Goal: Information Seeking & Learning: Learn about a topic

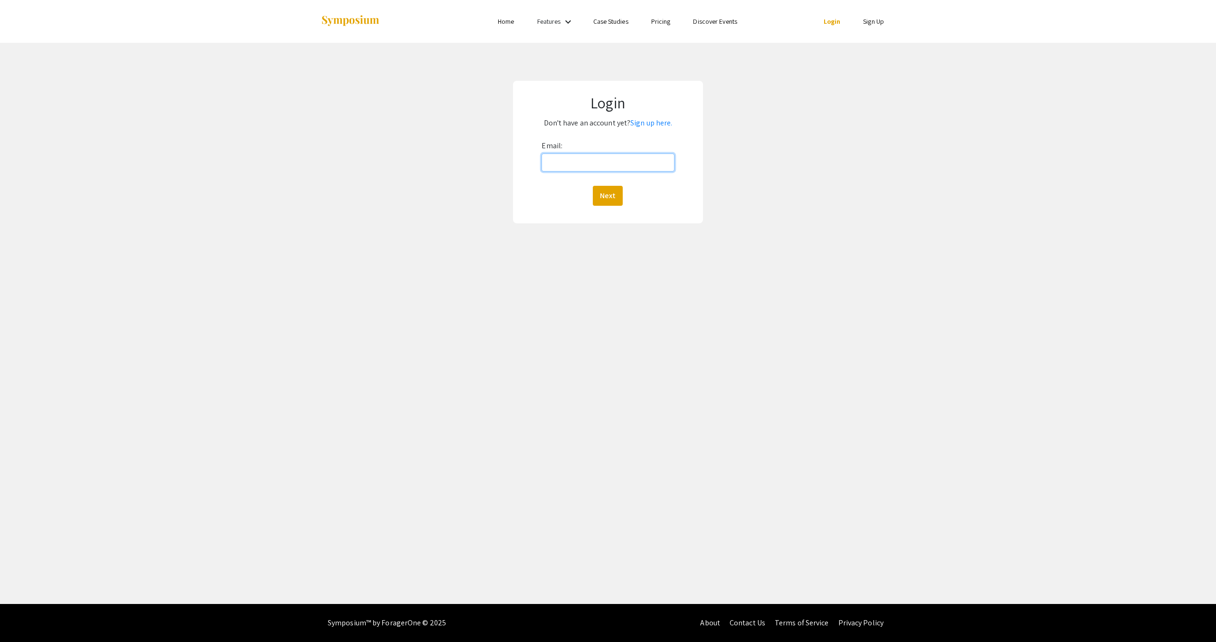
click at [634, 162] on input "Email:" at bounding box center [608, 162] width 133 height 18
type input "[EMAIL_ADDRESS][DOMAIN_NAME]"
click at [606, 200] on button "Next" at bounding box center [608, 196] width 30 height 20
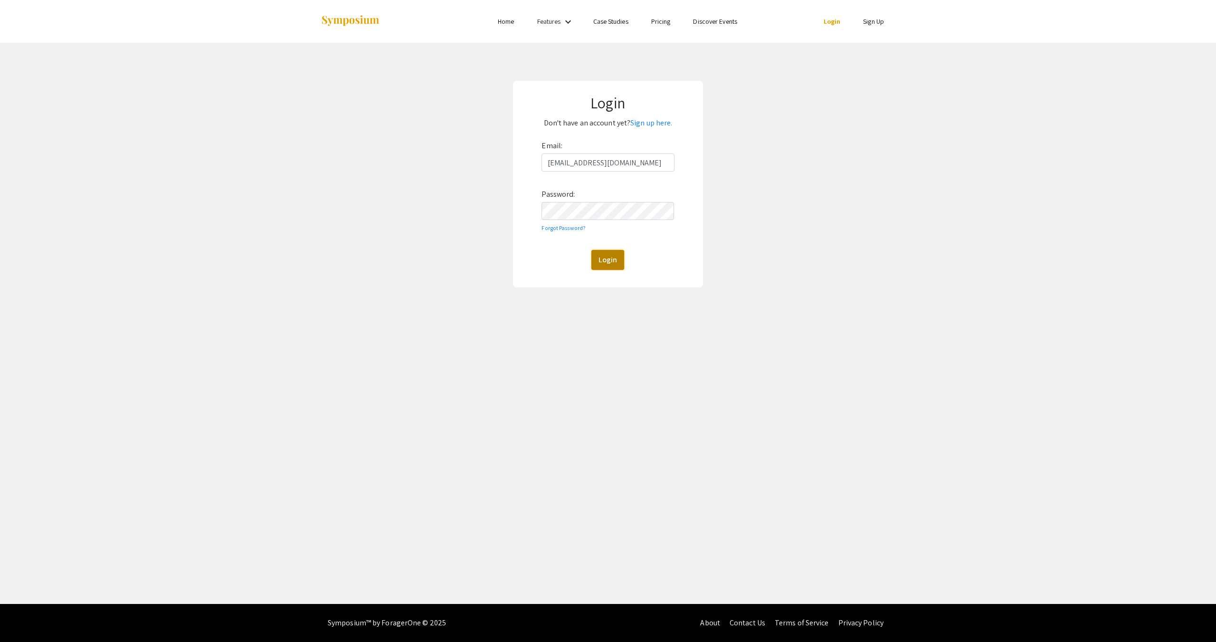
click at [596, 257] on button "Login" at bounding box center [607, 260] width 33 height 20
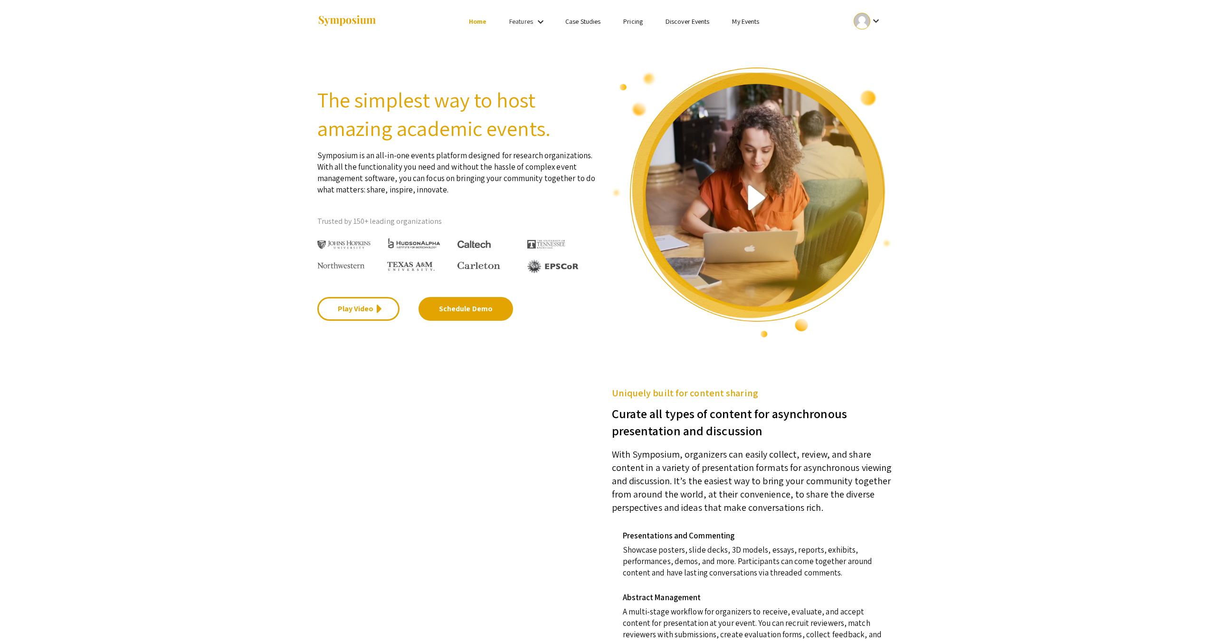
click at [744, 18] on link "My Events" at bounding box center [745, 21] width 27 height 9
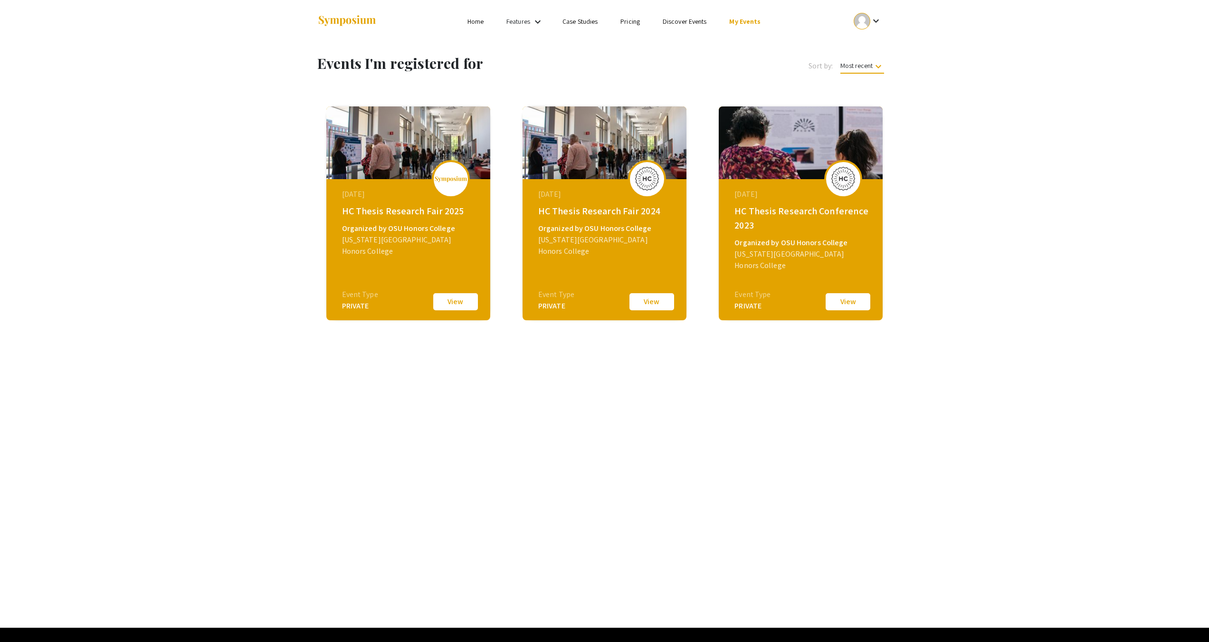
click at [458, 305] on button "View" at bounding box center [456, 302] width 48 height 20
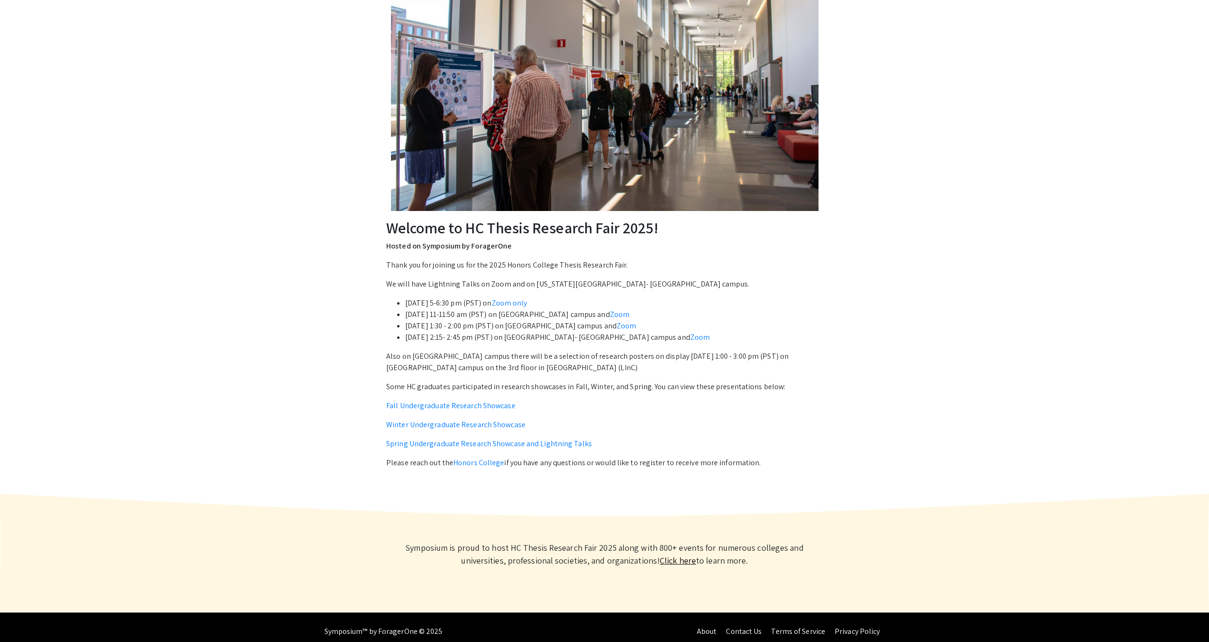
scroll to position [132, 0]
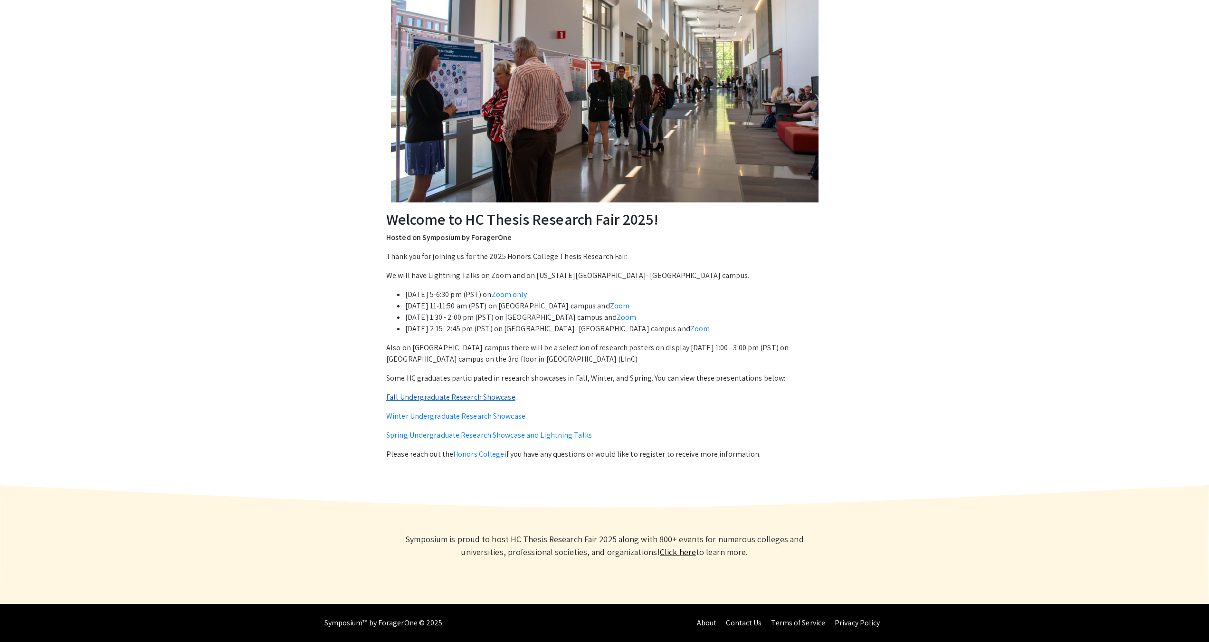
click at [479, 395] on link "Fall Undergraduate Research Showcase" at bounding box center [450, 397] width 129 height 10
click at [494, 414] on link "Winter Undergraduate Research Showcase" at bounding box center [455, 416] width 139 height 10
click at [546, 432] on link "Spring Undergraduate Research Showcase and Lightning Talks" at bounding box center [489, 435] width 206 height 10
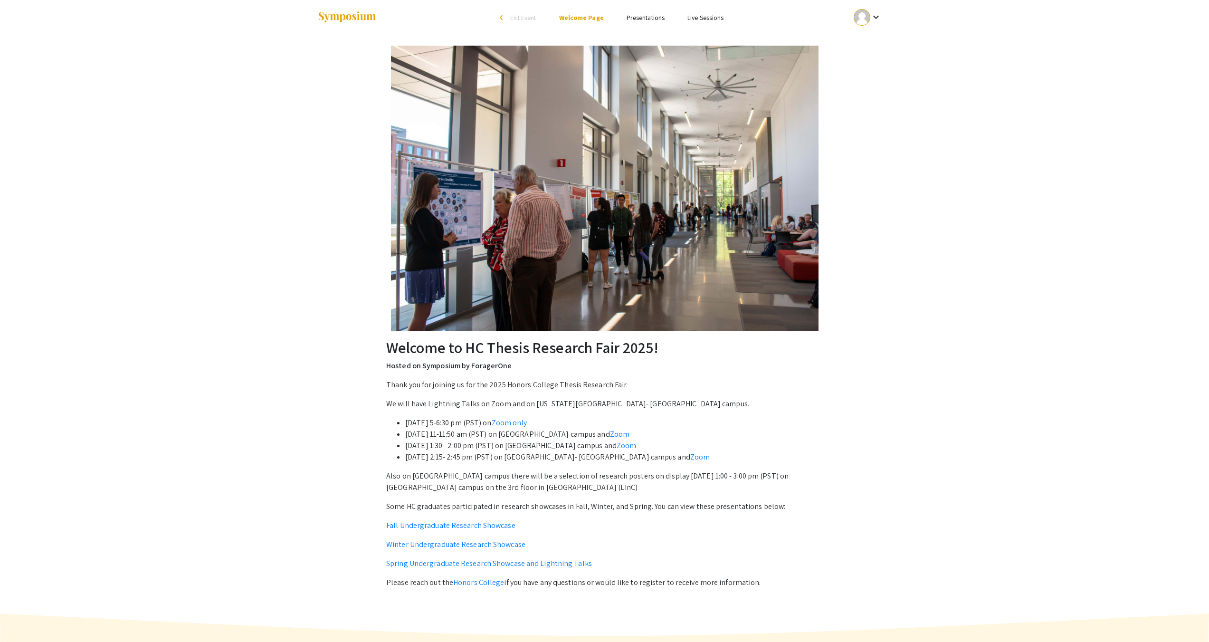
scroll to position [0, 0]
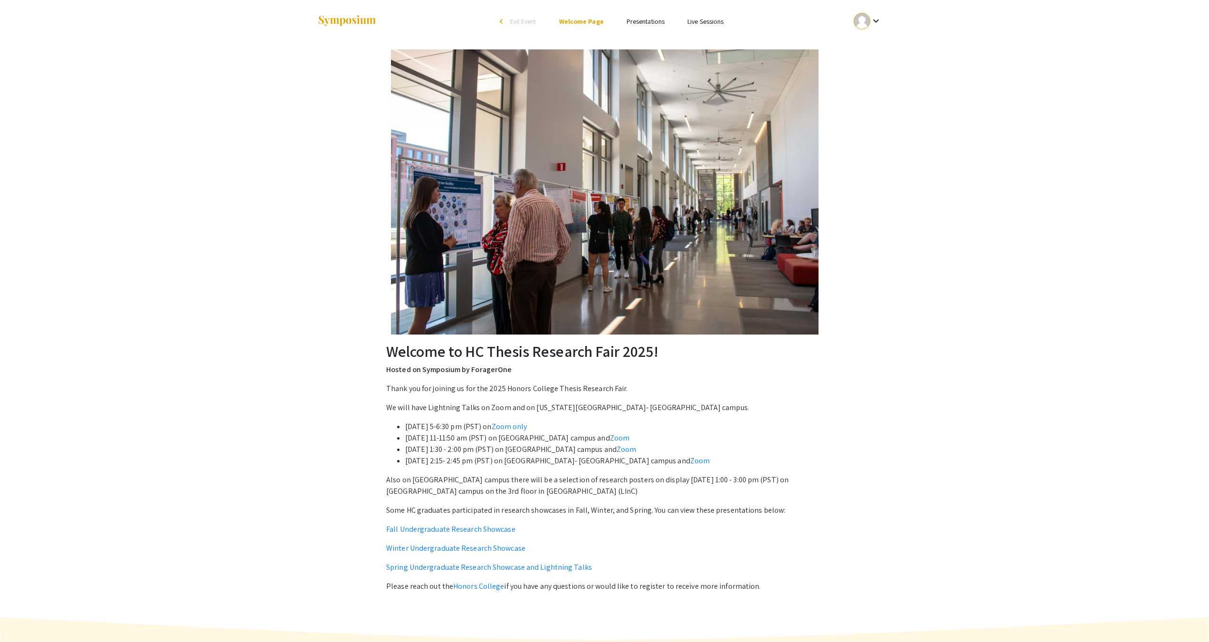
click at [508, 19] on li "arrow_back_ios Exit Event" at bounding box center [520, 21] width 55 height 11
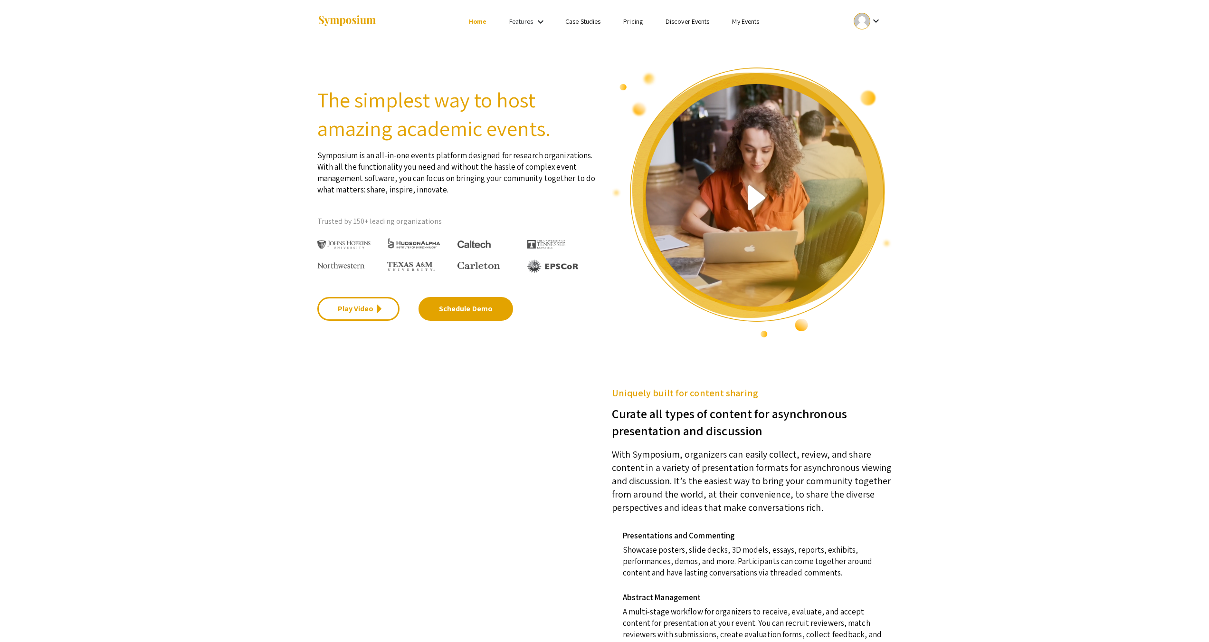
click at [756, 19] on link "My Events" at bounding box center [745, 21] width 27 height 9
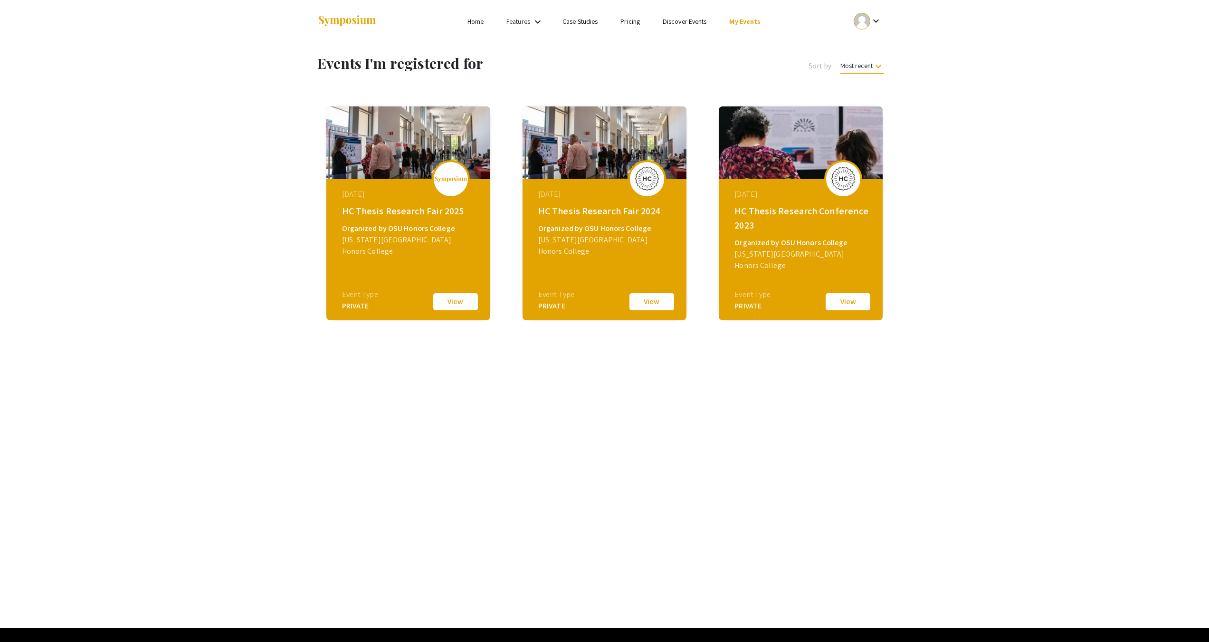
click at [663, 301] on button "View" at bounding box center [652, 302] width 48 height 20
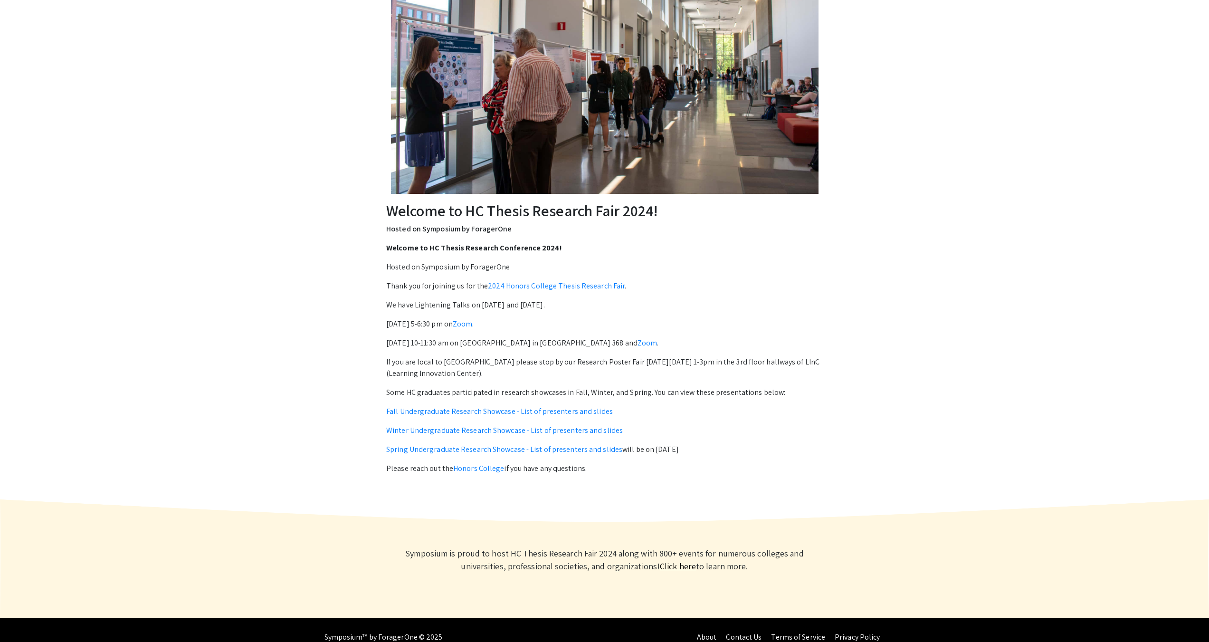
scroll to position [143, 0]
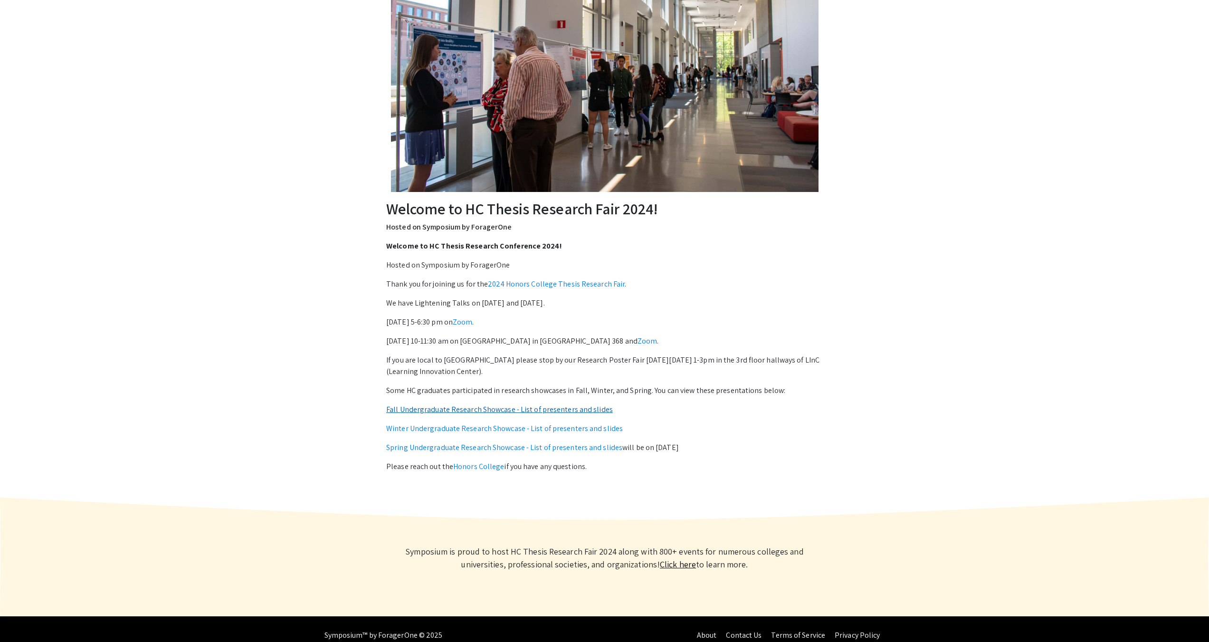
click at [526, 405] on link "Fall Undergraduate Research Showcase - List of presenters and slides" at bounding box center [499, 409] width 227 height 10
